Goal: Task Accomplishment & Management: Complete application form

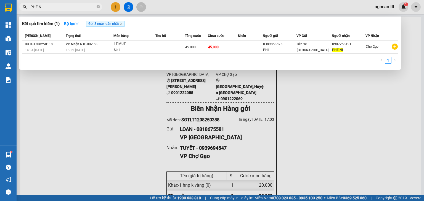
click at [115, 7] on div at bounding box center [212, 100] width 424 height 201
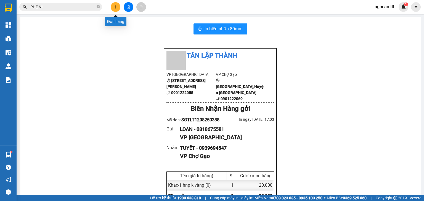
click at [117, 9] on button at bounding box center [116, 7] width 10 height 10
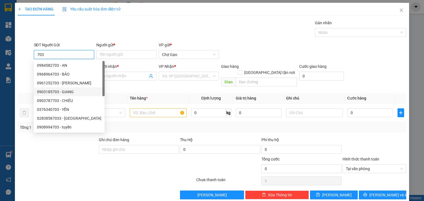
drag, startPoint x: 66, startPoint y: 93, endPoint x: 81, endPoint y: 82, distance: 18.6
click at [67, 93] on div "0903185703 - GIANG" at bounding box center [69, 92] width 64 height 6
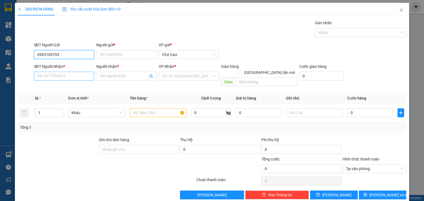
type input "0903185703"
drag, startPoint x: 68, startPoint y: 78, endPoint x: 75, endPoint y: 81, distance: 7.5
click at [68, 79] on input "SĐT Người Nhận *" at bounding box center [64, 76] width 60 height 9
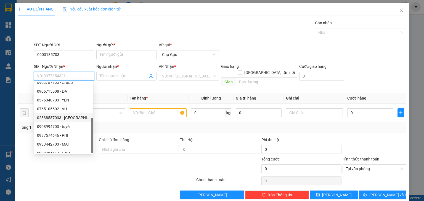
scroll to position [88, 0]
drag, startPoint x: 63, startPoint y: 101, endPoint x: 74, endPoint y: 109, distance: 13.8
click at [65, 102] on div "0765105502 - VŨ" at bounding box center [64, 104] width 60 height 9
type input "0765105502"
type input "VŨ"
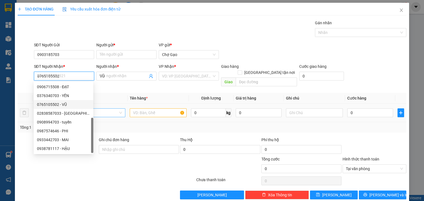
scroll to position [0, 0]
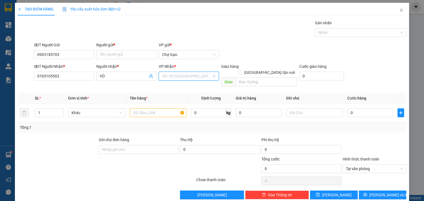
drag, startPoint x: 188, startPoint y: 72, endPoint x: 190, endPoint y: 76, distance: 4.3
click at [189, 73] on input "search" at bounding box center [187, 76] width 50 height 8
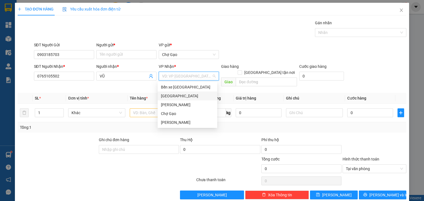
drag, startPoint x: 170, startPoint y: 93, endPoint x: 164, endPoint y: 103, distance: 11.2
click at [170, 94] on div "[GEOGRAPHIC_DATA]" at bounding box center [187, 96] width 53 height 6
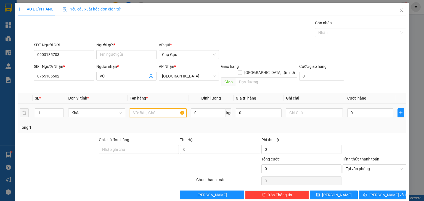
drag, startPoint x: 148, startPoint y: 107, endPoint x: 157, endPoint y: 110, distance: 9.1
click at [148, 109] on input "text" at bounding box center [158, 113] width 57 height 9
type input "1 BÓ DƯƠNG"
type input "3"
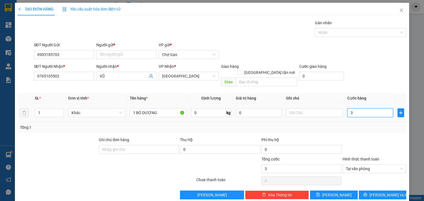
type input "30"
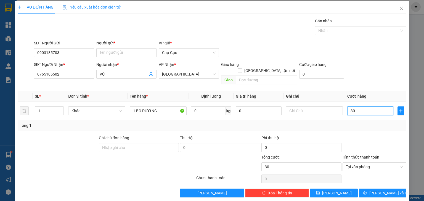
scroll to position [2, 0]
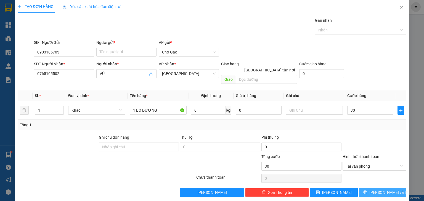
type input "30.000"
click at [383, 190] on span "[PERSON_NAME] và In" at bounding box center [388, 193] width 39 height 6
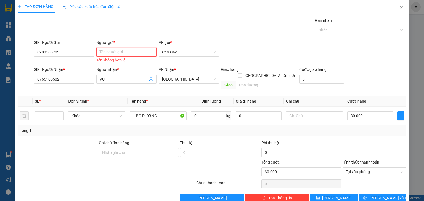
click at [131, 51] on input "Người gửi *" at bounding box center [126, 52] width 60 height 9
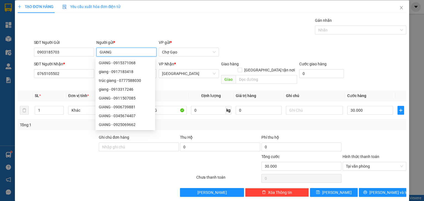
type input "GIANG"
drag, startPoint x: 127, startPoint y: 15, endPoint x: 130, endPoint y: 15, distance: 3.3
click at [127, 15] on div "TẠO ĐƠN HÀNG Yêu cầu xuất hóa đơn điện tử Transit Pickup Surcharge Ids Transit …" at bounding box center [212, 98] width 389 height 197
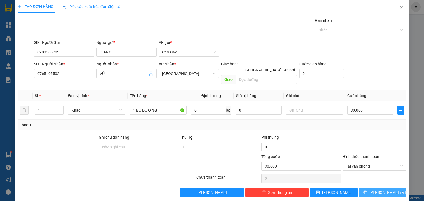
click at [388, 190] on span "[PERSON_NAME] và In" at bounding box center [388, 193] width 39 height 6
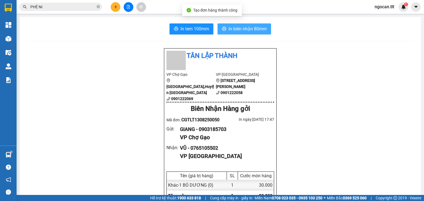
drag, startPoint x: 245, startPoint y: 27, endPoint x: 282, endPoint y: 49, distance: 44.0
click at [245, 27] on span "In biên nhận 80mm" at bounding box center [248, 28] width 38 height 7
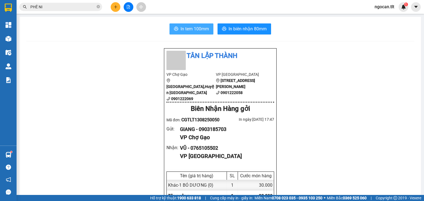
drag, startPoint x: 187, startPoint y: 23, endPoint x: 188, endPoint y: 27, distance: 3.8
click at [188, 25] on button "In tem 100mm" at bounding box center [192, 28] width 44 height 11
drag, startPoint x: 189, startPoint y: 27, endPoint x: 207, endPoint y: 33, distance: 18.9
click at [189, 27] on span "In tem 100mm" at bounding box center [195, 28] width 28 height 7
click at [114, 7] on icon "plus" at bounding box center [115, 7] width 3 height 0
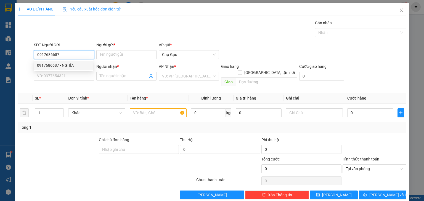
drag, startPoint x: 54, startPoint y: 64, endPoint x: 64, endPoint y: 65, distance: 9.7
click at [54, 64] on div "0917686687 - NGHĨA" at bounding box center [63, 65] width 53 height 6
type input "0917686687"
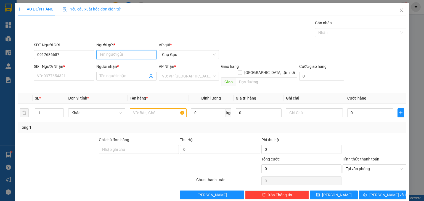
click at [118, 55] on input "Người gửi *" at bounding box center [126, 54] width 60 height 9
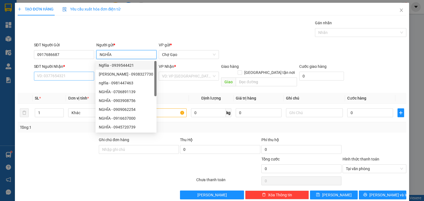
type input "NGHĨA"
click at [51, 74] on input "SĐT Người Nhận *" at bounding box center [64, 76] width 60 height 9
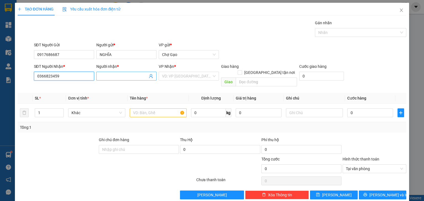
type input "0366823459"
click at [122, 73] on input "Người nhận *" at bounding box center [124, 76] width 48 height 6
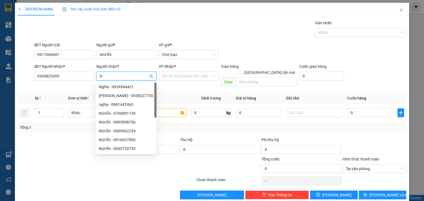
type input "D"
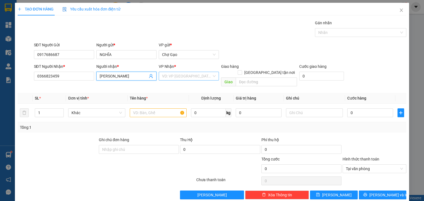
type input "[PERSON_NAME]"
click at [177, 73] on input "search" at bounding box center [187, 76] width 50 height 8
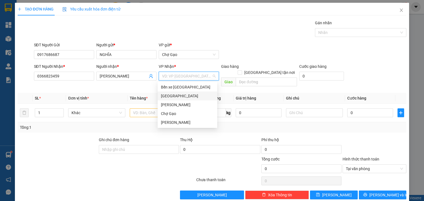
click at [178, 96] on div "[GEOGRAPHIC_DATA]" at bounding box center [187, 96] width 53 height 6
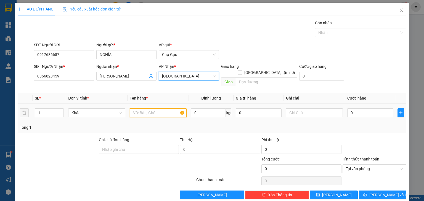
click at [137, 109] on input "text" at bounding box center [158, 113] width 57 height 9
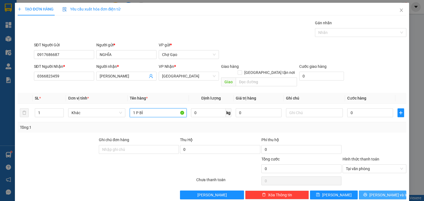
type input "1 P BÌ"
click at [379, 192] on span "[PERSON_NAME] và In" at bounding box center [388, 195] width 39 height 6
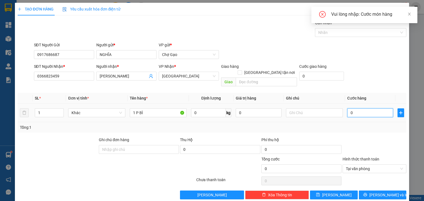
click at [356, 109] on input "0" at bounding box center [370, 113] width 46 height 9
type input "2"
type input "20"
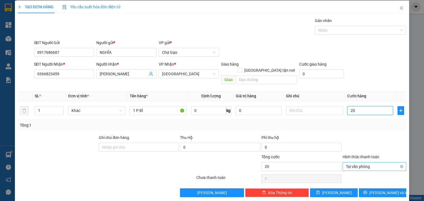
scroll to position [2, 0]
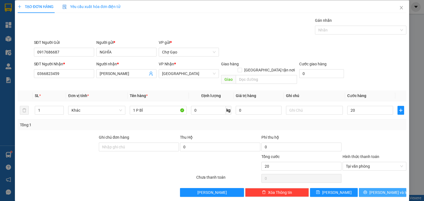
type input "20.000"
click at [375, 190] on span "[PERSON_NAME] và In" at bounding box center [388, 193] width 39 height 6
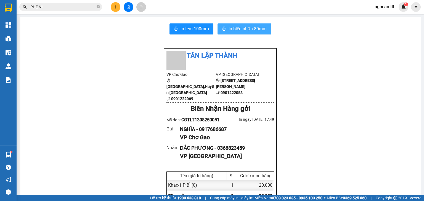
click at [253, 27] on span "In biên nhận 80mm" at bounding box center [248, 28] width 38 height 7
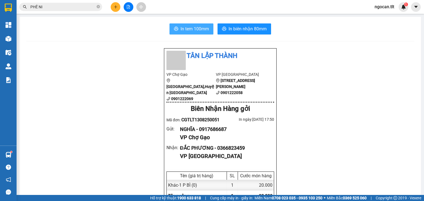
drag, startPoint x: 197, startPoint y: 31, endPoint x: 206, endPoint y: 35, distance: 9.9
click at [198, 32] on span "In tem 100mm" at bounding box center [195, 28] width 28 height 7
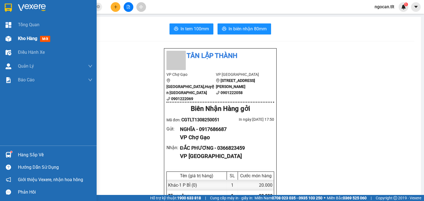
click at [22, 39] on span "Kho hàng" at bounding box center [27, 38] width 19 height 5
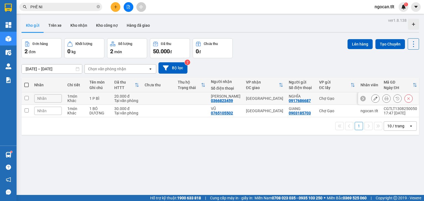
drag, startPoint x: 155, startPoint y: 98, endPoint x: 153, endPoint y: 110, distance: 12.6
click at [155, 101] on td at bounding box center [158, 98] width 33 height 12
checkbox input "true"
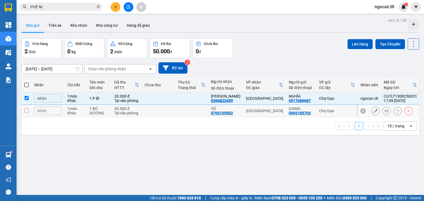
drag, startPoint x: 154, startPoint y: 113, endPoint x: 205, endPoint y: 91, distance: 55.8
click at [154, 113] on td at bounding box center [158, 111] width 33 height 12
checkbox input "true"
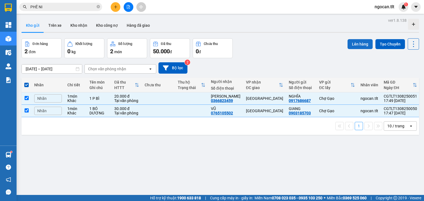
drag, startPoint x: 352, startPoint y: 40, endPoint x: 347, endPoint y: 42, distance: 5.0
click at [350, 41] on button "Lên hàng" at bounding box center [360, 44] width 25 height 10
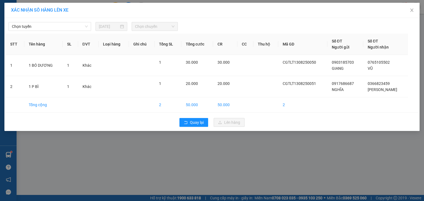
drag, startPoint x: 35, startPoint y: 24, endPoint x: 39, endPoint y: 31, distance: 8.0
click at [36, 25] on span "Chọn tuyến" at bounding box center [50, 26] width 76 height 8
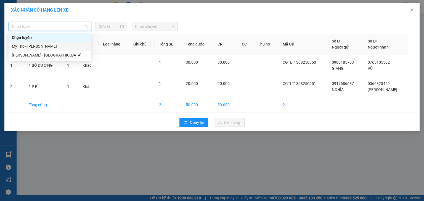
drag, startPoint x: 43, startPoint y: 46, endPoint x: 112, endPoint y: 35, distance: 70.5
click at [44, 46] on div "Mỹ Tho - [PERSON_NAME]" at bounding box center [50, 46] width 76 height 6
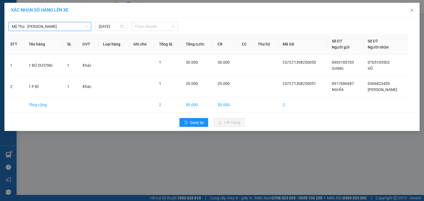
drag, startPoint x: 167, startPoint y: 26, endPoint x: 251, endPoint y: 41, distance: 85.8
click at [166, 26] on span "Chọn chuyến" at bounding box center [155, 26] width 40 height 8
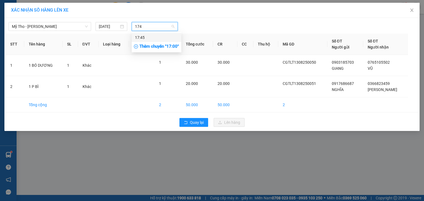
type input "1745"
click at [166, 38] on div "17:45" at bounding box center [156, 38] width 43 height 6
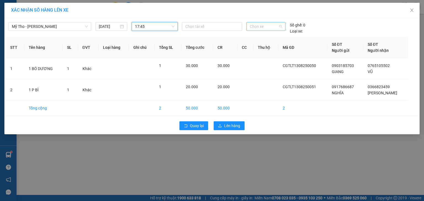
click at [280, 25] on span "Chọn xe" at bounding box center [266, 26] width 32 height 8
type input "998"
click at [268, 40] on div "63F-009.98" at bounding box center [266, 38] width 32 height 6
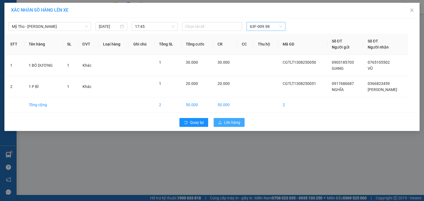
click at [234, 122] on span "Lên hàng" at bounding box center [232, 123] width 16 height 6
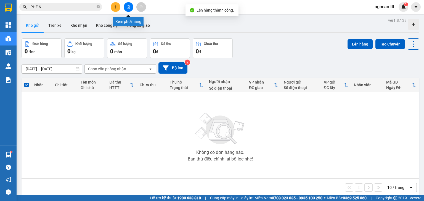
click at [131, 9] on button at bounding box center [129, 7] width 10 height 10
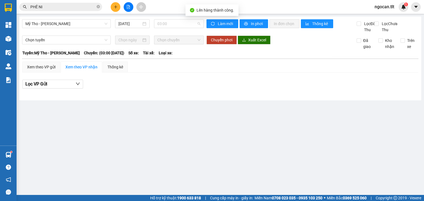
drag, startPoint x: 172, startPoint y: 24, endPoint x: 172, endPoint y: 31, distance: 7.2
click at [172, 24] on span "03:00" at bounding box center [178, 24] width 43 height 8
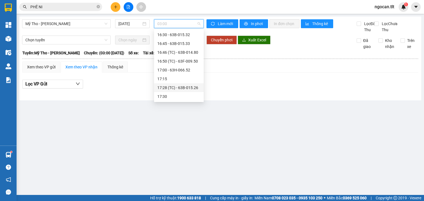
scroll to position [670, 0]
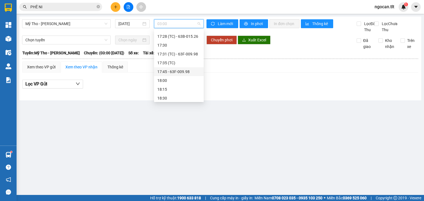
click at [177, 70] on div "17:45 - 63F-009.98" at bounding box center [178, 72] width 43 height 6
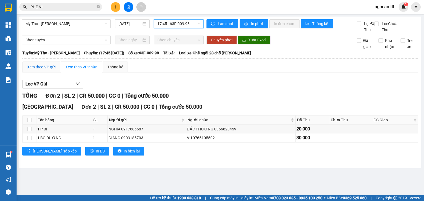
drag, startPoint x: 38, startPoint y: 73, endPoint x: 38, endPoint y: 77, distance: 4.5
click at [39, 70] on div "Xem theo VP gửi" at bounding box center [41, 67] width 28 height 6
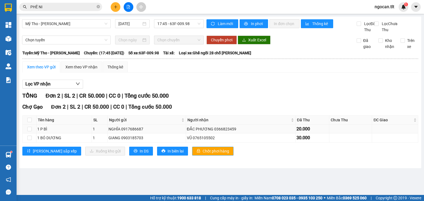
drag, startPoint x: 193, startPoint y: 156, endPoint x: 180, endPoint y: 134, distance: 25.2
click at [203, 154] on span "Chốt phơi hàng" at bounding box center [216, 151] width 27 height 6
click at [81, 70] on div "Xem theo VP nhận" at bounding box center [81, 67] width 32 height 6
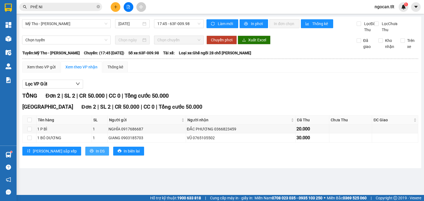
click at [96, 154] on span "In DS" at bounding box center [100, 151] width 9 height 6
click at [75, 5] on input "PHÊ NI" at bounding box center [62, 7] width 65 height 6
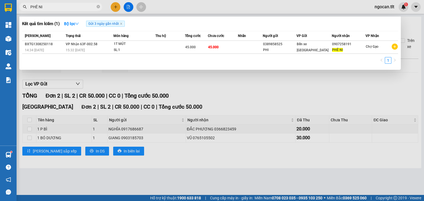
click at [75, 5] on input "PHÊ NI" at bounding box center [62, 7] width 65 height 6
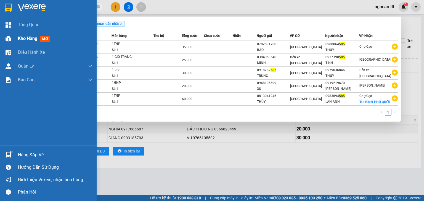
click at [25, 37] on span "Kho hàng" at bounding box center [27, 38] width 19 height 5
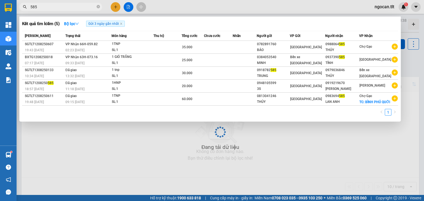
click at [260, 179] on div at bounding box center [212, 100] width 424 height 201
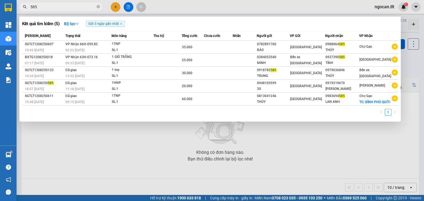
click at [41, 6] on input "585" at bounding box center [62, 7] width 65 height 6
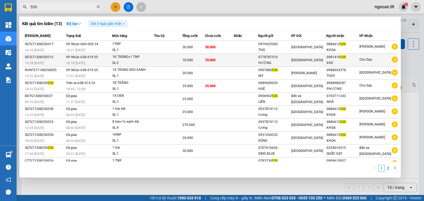
type input "530"
click at [233, 58] on td "70.000" at bounding box center [219, 60] width 29 height 13
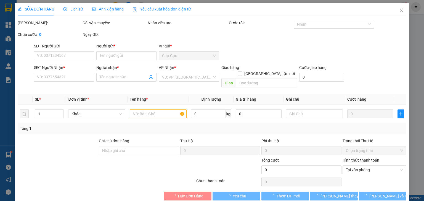
type input "0778787510"
type input "HƯỜNG"
type input "0981410530"
type input "XXX"
type input "70.000"
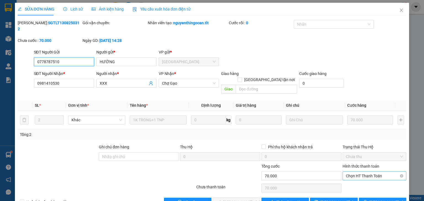
click at [348, 172] on span "Chọn HT Thanh Toán" at bounding box center [374, 176] width 57 height 8
click at [343, 173] on div "Tại văn phòng" at bounding box center [371, 175] width 57 height 6
type input "0"
click at [234, 199] on span "[PERSON_NAME] và Giao hàng" at bounding box center [249, 202] width 53 height 6
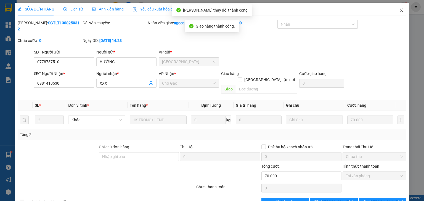
click at [396, 9] on span "Close" at bounding box center [401, 10] width 15 height 15
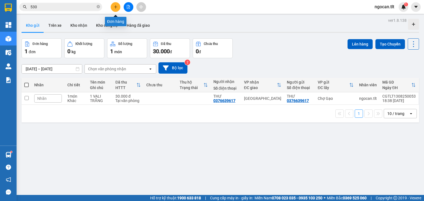
click at [114, 7] on icon "plus" at bounding box center [115, 7] width 3 height 0
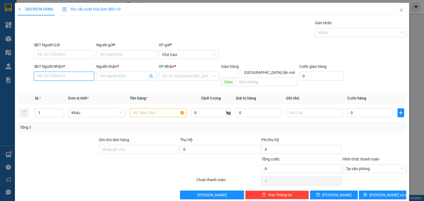
click at [43, 80] on input "SĐT Người Nhận *" at bounding box center [64, 76] width 60 height 9
click at [60, 53] on input "SĐT Người Gửi" at bounding box center [64, 54] width 60 height 9
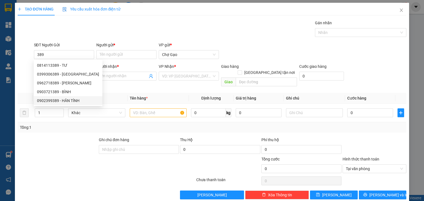
click at [53, 144] on div at bounding box center [57, 146] width 81 height 19
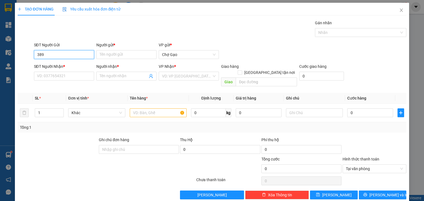
click at [44, 52] on input "389" at bounding box center [64, 54] width 60 height 9
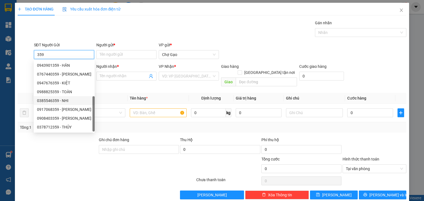
scroll to position [9, 0]
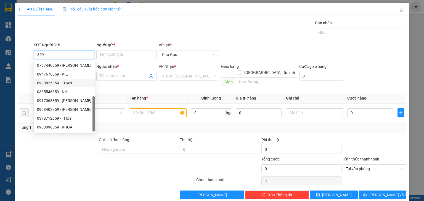
click at [65, 52] on input "359" at bounding box center [64, 54] width 60 height 9
type input "359"
click at [33, 178] on div at bounding box center [106, 181] width 179 height 11
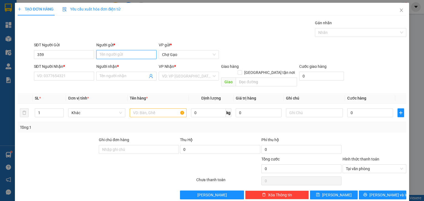
click at [120, 51] on input "Người gửi *" at bounding box center [126, 54] width 60 height 9
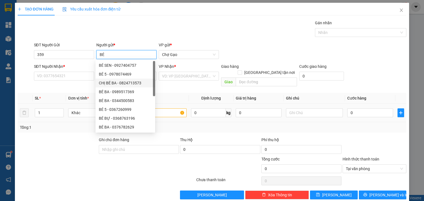
type input "BÉ"
drag, startPoint x: 69, startPoint y: 143, endPoint x: 67, endPoint y: 139, distance: 4.7
click at [69, 142] on div at bounding box center [57, 146] width 81 height 19
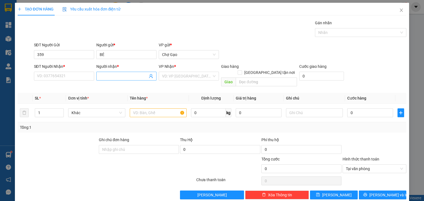
click at [133, 74] on input "Người nhận *" at bounding box center [124, 76] width 48 height 6
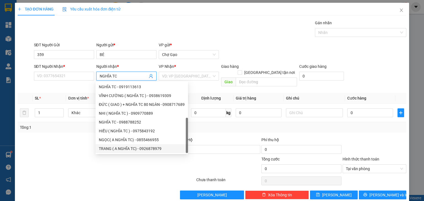
scroll to position [18, 0]
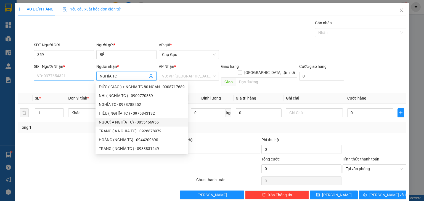
type input "NGHĨA TC"
click at [64, 74] on input "SĐT Người Nhận *" at bounding box center [64, 76] width 60 height 9
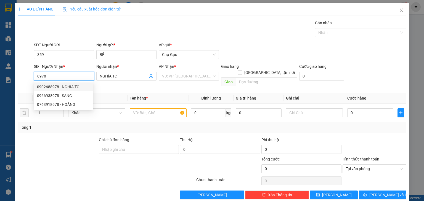
click at [72, 88] on div "0902688978 - NGHĨA TC" at bounding box center [63, 87] width 53 height 6
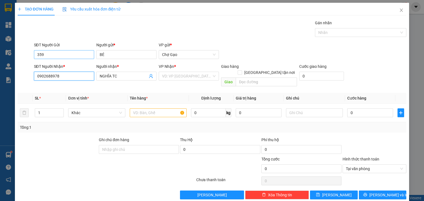
type input "0902688978"
click at [64, 50] on input "359" at bounding box center [64, 54] width 60 height 9
type input "3"
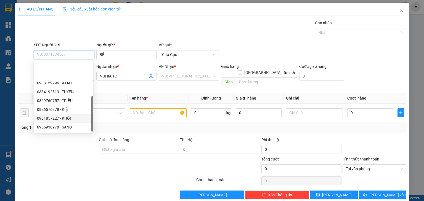
scroll to position [27, 0]
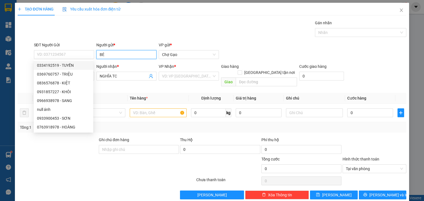
click at [117, 52] on input "BÉ" at bounding box center [126, 54] width 60 height 9
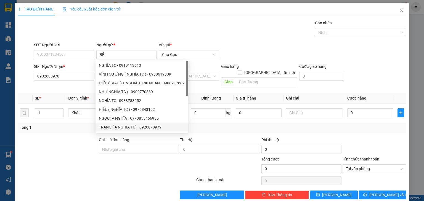
drag, startPoint x: 118, startPoint y: 182, endPoint x: 121, endPoint y: 184, distance: 3.2
click at [118, 183] on div "Transit Pickup Surcharge Ids Transit Deliver Surcharge Ids Transit Deliver Surc…" at bounding box center [212, 110] width 389 height 180
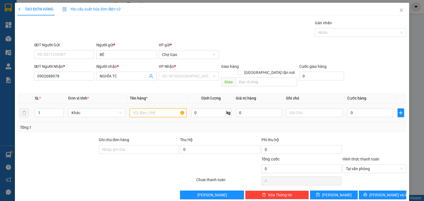
drag, startPoint x: 153, startPoint y: 107, endPoint x: 157, endPoint y: 110, distance: 5.1
click at [154, 109] on input "text" at bounding box center [158, 113] width 57 height 9
type input "1 BUỒNG DỪA"
click at [364, 111] on td "0" at bounding box center [370, 113] width 50 height 18
type input "3"
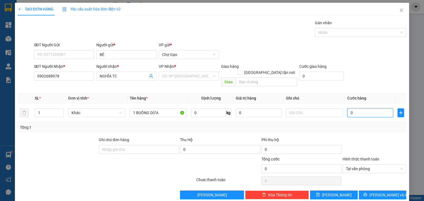
type input "3"
type input "30"
type input "30.000"
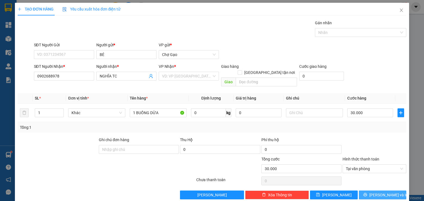
click at [375, 191] on button "[PERSON_NAME] và In" at bounding box center [383, 195] width 48 height 9
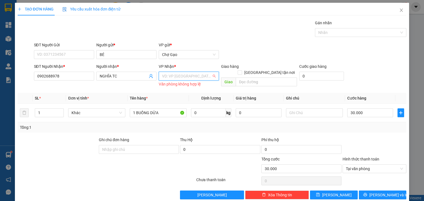
drag, startPoint x: 179, startPoint y: 76, endPoint x: 198, endPoint y: 99, distance: 29.0
click at [180, 77] on input "search" at bounding box center [187, 76] width 50 height 8
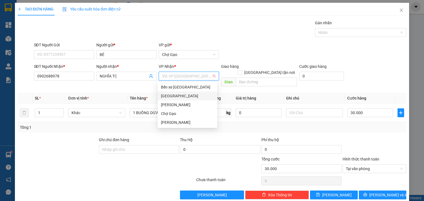
drag, startPoint x: 169, startPoint y: 95, endPoint x: 189, endPoint y: 113, distance: 26.2
click at [170, 96] on div "[GEOGRAPHIC_DATA]" at bounding box center [187, 96] width 53 height 6
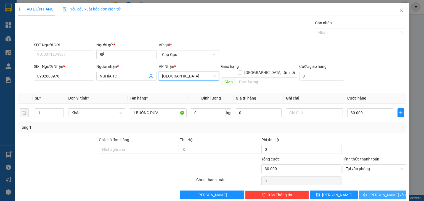
click at [367, 193] on icon "printer" at bounding box center [365, 195] width 4 height 4
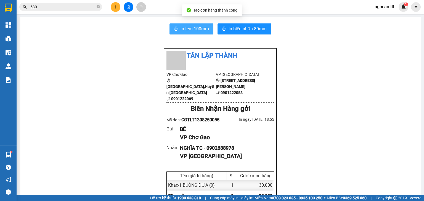
drag, startPoint x: 183, startPoint y: 26, endPoint x: 197, endPoint y: 36, distance: 17.0
click at [185, 29] on span "In tem 100mm" at bounding box center [195, 28] width 28 height 7
click at [52, 7] on input "530" at bounding box center [62, 7] width 65 height 6
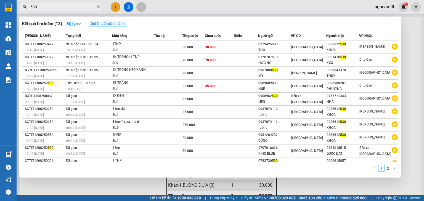
click at [52, 7] on input "530" at bounding box center [62, 7] width 65 height 6
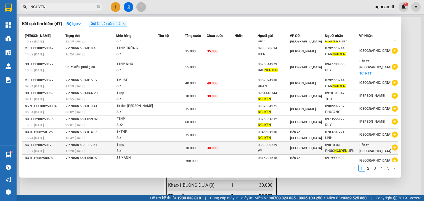
scroll to position [13, 0]
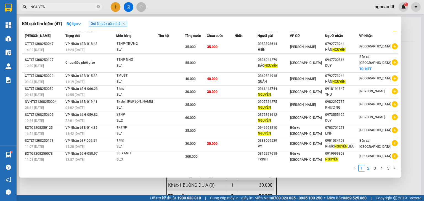
type input "NGUYÊN"
click at [368, 170] on link "2" at bounding box center [368, 168] width 6 height 6
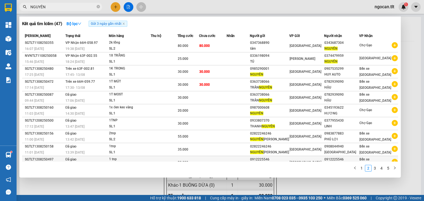
scroll to position [0, 0]
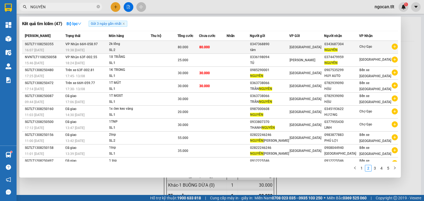
click at [330, 43] on div "0343687304" at bounding box center [341, 44] width 35 height 6
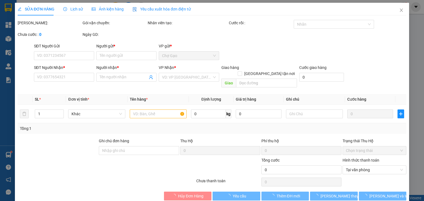
type input "0347368890"
type input "tâm"
type input "0343687304"
type input "NGUYÊN"
type input "ướt sẵn"
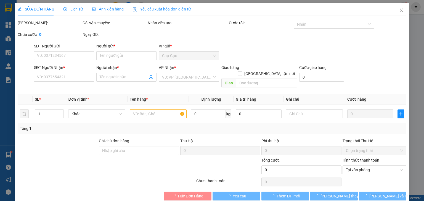
type input "80.000"
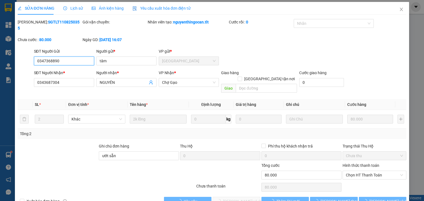
scroll to position [4, 0]
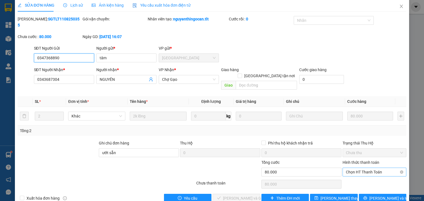
click at [371, 168] on span "Chọn HT Thanh Toán" at bounding box center [374, 172] width 57 height 8
click at [367, 170] on div "Tại văn phòng" at bounding box center [371, 171] width 57 height 6
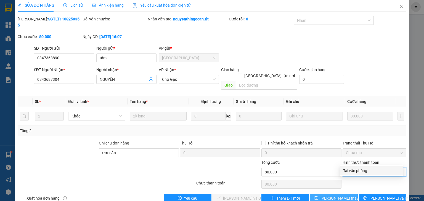
type input "0"
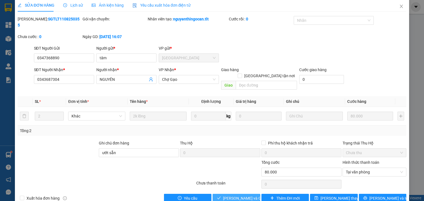
click at [244, 195] on span "[PERSON_NAME] và Giao hàng" at bounding box center [249, 198] width 53 height 6
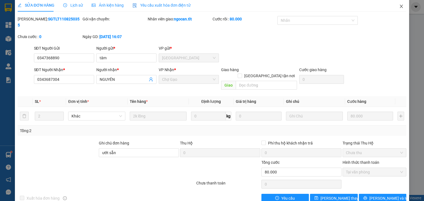
click at [399, 7] on icon "close" at bounding box center [401, 6] width 4 height 4
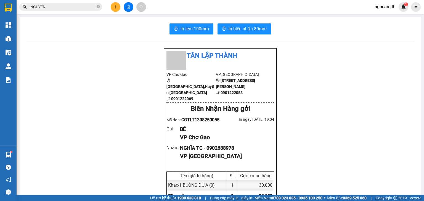
click at [61, 9] on input "NGUYÊN" at bounding box center [62, 7] width 65 height 6
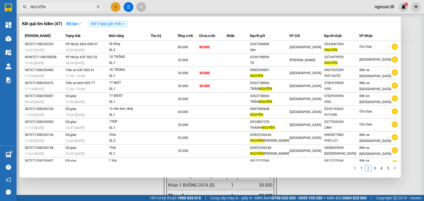
click at [62, 10] on input "NGUYÊN" at bounding box center [62, 7] width 65 height 6
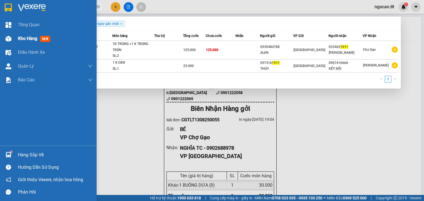
click at [17, 36] on div "Kho hàng mới" at bounding box center [48, 39] width 97 height 14
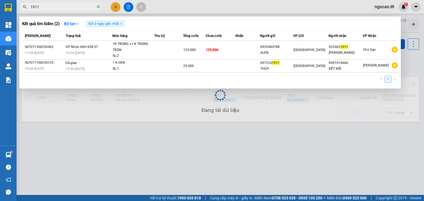
drag, startPoint x: 106, startPoint y: 129, endPoint x: 121, endPoint y: 139, distance: 17.5
click at [106, 130] on div at bounding box center [212, 100] width 424 height 201
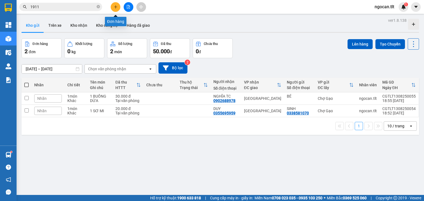
click at [129, 6] on icon "file-add" at bounding box center [128, 7] width 4 height 4
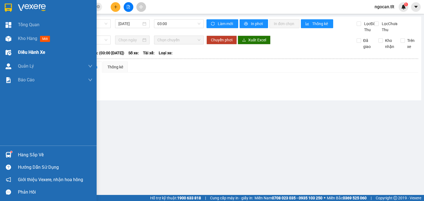
click at [20, 38] on span "Kho hàng" at bounding box center [27, 38] width 19 height 5
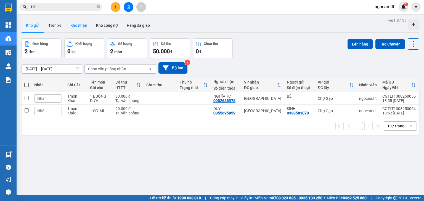
click at [74, 26] on button "Kho nhận" at bounding box center [79, 25] width 26 height 13
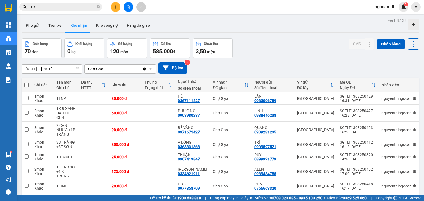
click at [57, 6] on input "1911" at bounding box center [62, 7] width 65 height 6
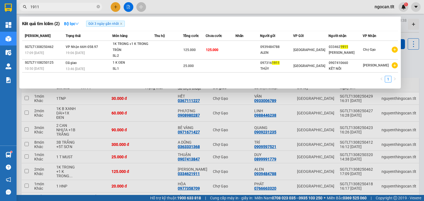
click at [57, 6] on input "1911" at bounding box center [62, 7] width 65 height 6
click at [50, 6] on input "1911" at bounding box center [62, 7] width 65 height 6
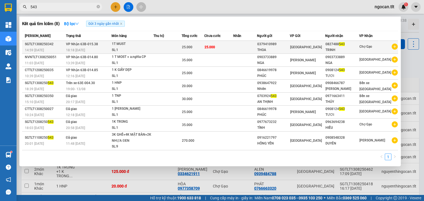
type input "543"
click at [233, 48] on td "25.000" at bounding box center [218, 47] width 29 height 13
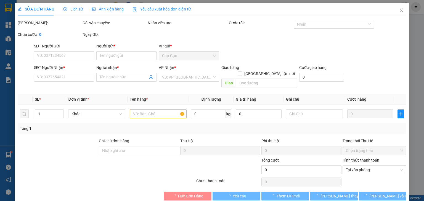
type input "0379410989"
type input "THOA"
type input "0827488543"
type input "TRINH"
type input "25.000"
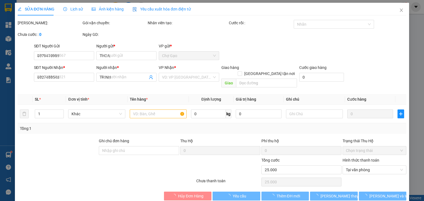
scroll to position [1, 0]
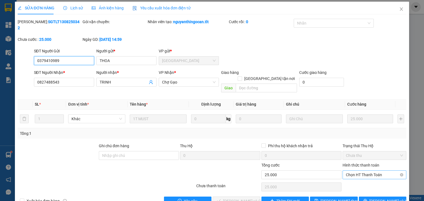
drag, startPoint x: 357, startPoint y: 162, endPoint x: 357, endPoint y: 167, distance: 5.3
click at [357, 171] on span "Chọn HT Thanh Toán" at bounding box center [374, 175] width 57 height 8
drag, startPoint x: 357, startPoint y: 171, endPoint x: 353, endPoint y: 173, distance: 4.2
click at [355, 172] on div "Tại văn phòng" at bounding box center [371, 174] width 57 height 6
type input "0"
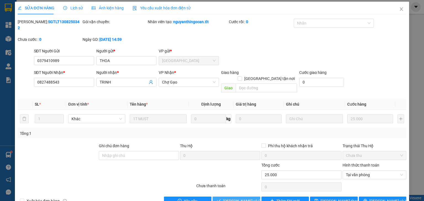
click at [231, 198] on span "[PERSON_NAME] và Giao hàng" at bounding box center [249, 201] width 53 height 6
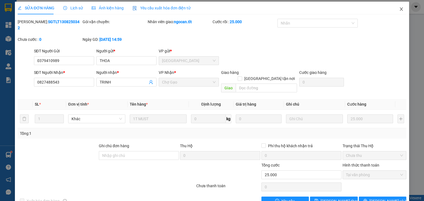
click at [401, 10] on span "Close" at bounding box center [401, 9] width 15 height 15
click at [398, 7] on span "ngocan.tlt" at bounding box center [384, 6] width 28 height 7
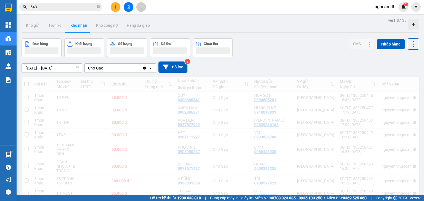
click at [116, 10] on button at bounding box center [116, 7] width 10 height 10
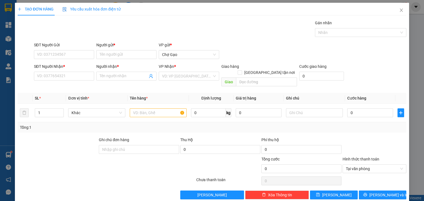
click at [116, 10] on span "Yêu cầu xuất hóa đơn điện tử" at bounding box center [91, 9] width 58 height 4
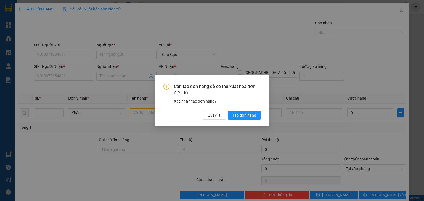
click at [48, 58] on div "Cần tạo đơn hàng để có thể xuất hóa đơn điện tử Xác nhận tạo đơn hàng? Quay lại…" at bounding box center [212, 100] width 424 height 201
click at [215, 118] on span "Quay lại" at bounding box center [215, 115] width 14 height 6
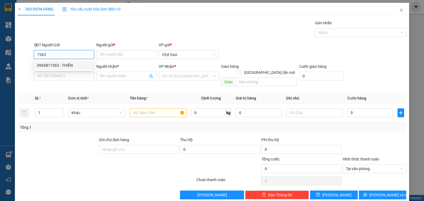
drag, startPoint x: 64, startPoint y: 63, endPoint x: 66, endPoint y: 71, distance: 8.0
click at [64, 64] on div "0965817363 - THIÊN" at bounding box center [63, 65] width 53 height 6
type input "0965817363"
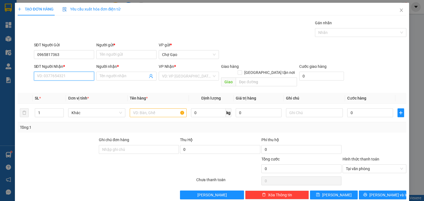
drag, startPoint x: 66, startPoint y: 79, endPoint x: 115, endPoint y: 68, distance: 50.6
click at [69, 79] on input "SĐT Người Nhận *" at bounding box center [64, 76] width 60 height 9
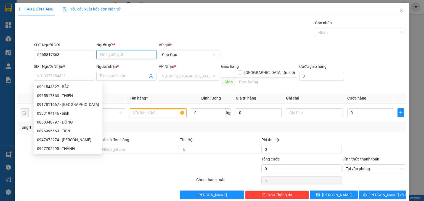
click at [120, 53] on input "Người gửi *" at bounding box center [126, 54] width 60 height 9
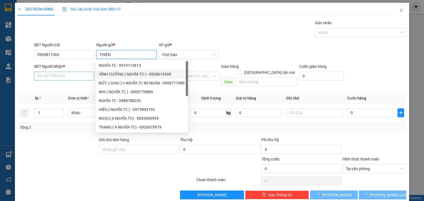
type input "THIÊN"
click at [74, 74] on input "SĐT Người Nhận *" at bounding box center [64, 76] width 60 height 9
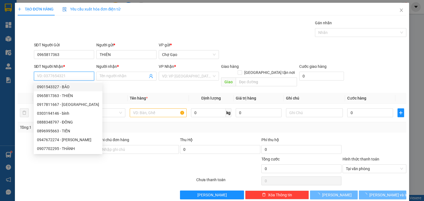
click at [64, 87] on div "0901543327 - BẢO" at bounding box center [68, 87] width 62 height 6
type input "0901543327"
type input "BẢO"
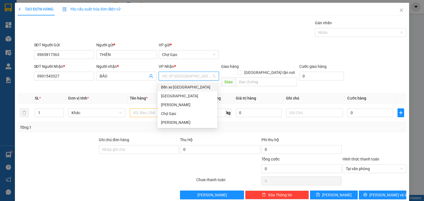
drag, startPoint x: 171, startPoint y: 77, endPoint x: 168, endPoint y: 94, distance: 16.7
click at [171, 78] on input "search" at bounding box center [187, 76] width 50 height 8
drag, startPoint x: 166, startPoint y: 95, endPoint x: 152, endPoint y: 102, distance: 15.2
click at [164, 96] on div "[GEOGRAPHIC_DATA]" at bounding box center [187, 96] width 53 height 6
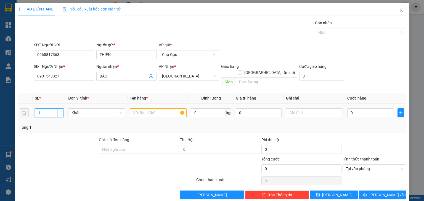
drag, startPoint x: 17, startPoint y: 109, endPoint x: 19, endPoint y: 114, distance: 5.9
click at [0, 110] on div "TẠO ĐƠN HÀNG Yêu cầu xuất hóa đơn điện tử Transit Pickup Surcharge Ids Transit …" at bounding box center [212, 100] width 424 height 201
type input "5"
click at [137, 109] on input "text" at bounding box center [158, 113] width 57 height 9
type input "5TNP"
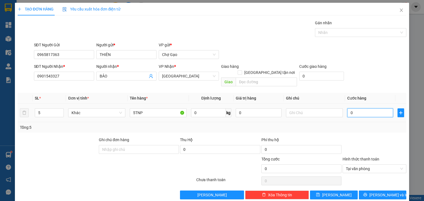
click at [361, 109] on input "0" at bounding box center [370, 113] width 46 height 9
type input "1"
type input "15"
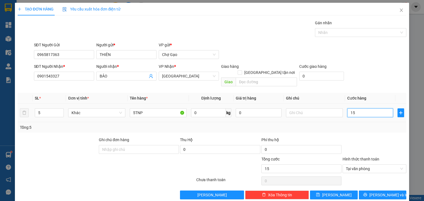
type input "150"
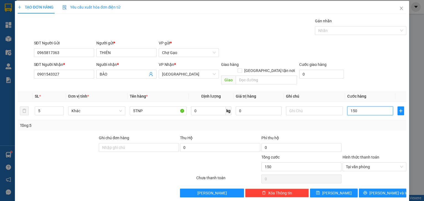
scroll to position [2, 0]
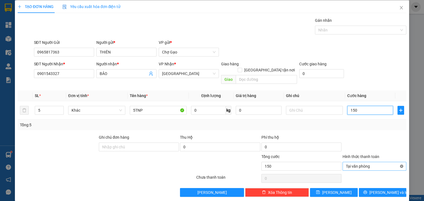
type input "150"
type input "150.000"
click at [379, 190] on span "[PERSON_NAME] và In" at bounding box center [388, 193] width 39 height 6
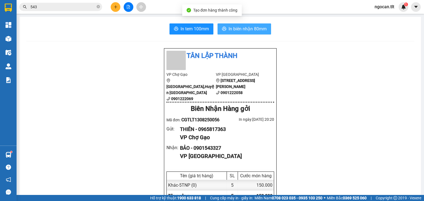
click at [237, 25] on button "In biên nhận 80mm" at bounding box center [245, 28] width 54 height 11
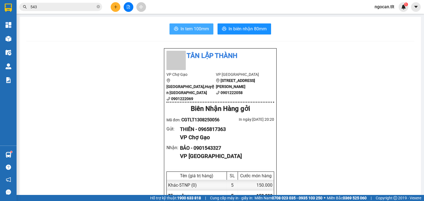
click at [190, 29] on span "In tem 100mm" at bounding box center [195, 28] width 28 height 7
click at [43, 3] on span "543" at bounding box center [60, 7] width 83 height 8
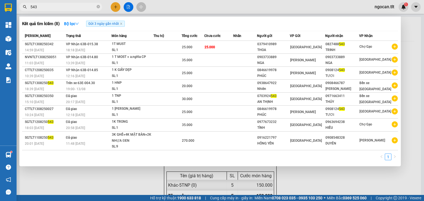
click at [43, 3] on span "543" at bounding box center [60, 7] width 83 height 8
click at [40, 8] on input "543" at bounding box center [62, 7] width 65 height 6
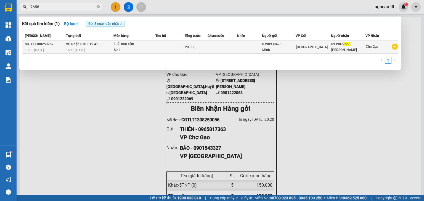
type input "7658"
click at [219, 43] on td at bounding box center [223, 47] width 30 height 13
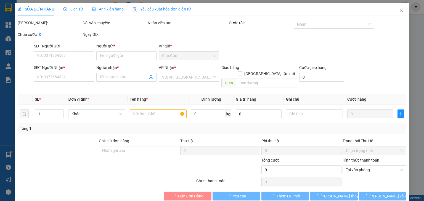
type input "0398930478"
type input "Minh"
type input "0939077658"
type input "[PERSON_NAME]"
type input "20.000"
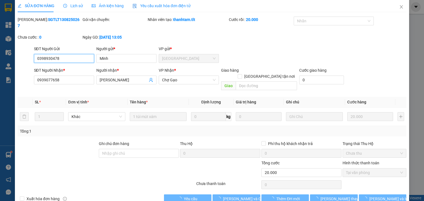
scroll to position [4, 0]
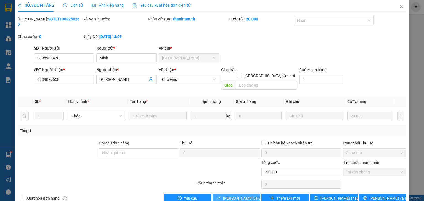
click at [241, 195] on span "[PERSON_NAME] và Giao hàng" at bounding box center [249, 198] width 53 height 6
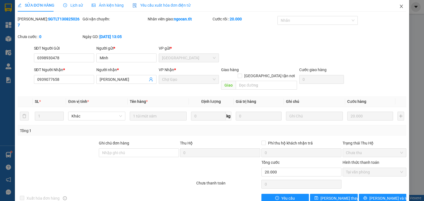
click at [400, 5] on icon "close" at bounding box center [401, 6] width 4 height 4
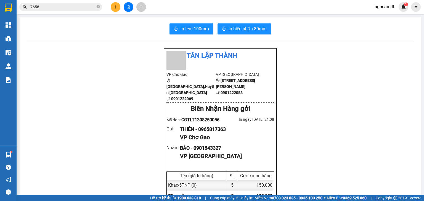
click at [45, 6] on input "7658" at bounding box center [62, 7] width 65 height 6
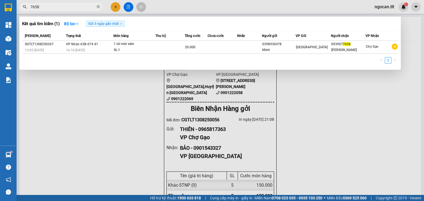
click at [46, 6] on input "7658" at bounding box center [62, 7] width 65 height 6
type input "4267"
